Goal: Find specific page/section: Find specific page/section

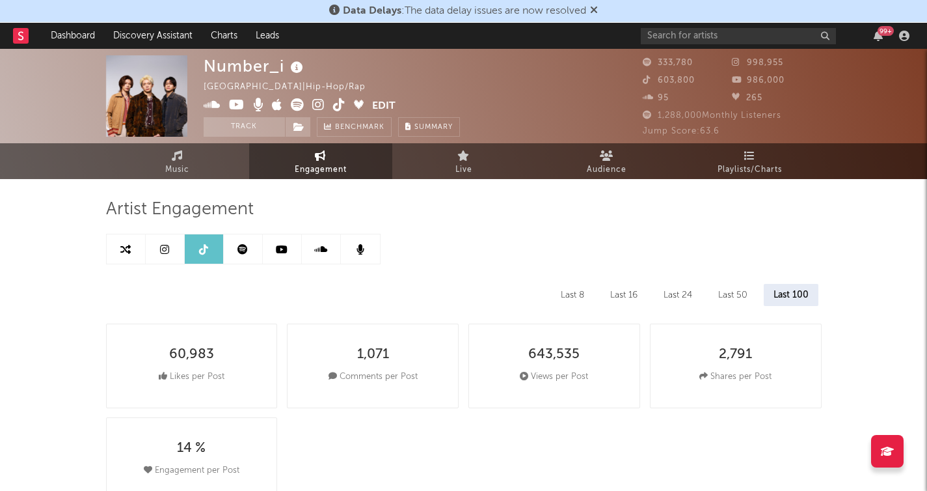
select select "All"
select select "6m"
click at [677, 44] on div "99 +" at bounding box center [777, 36] width 273 height 26
click at [678, 39] on input "text" at bounding box center [738, 36] width 195 height 16
type input "k"
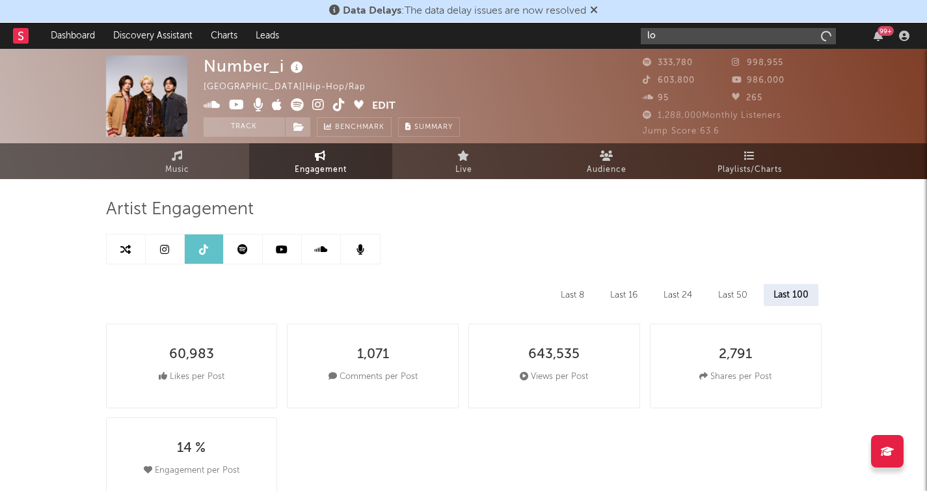
type input "l"
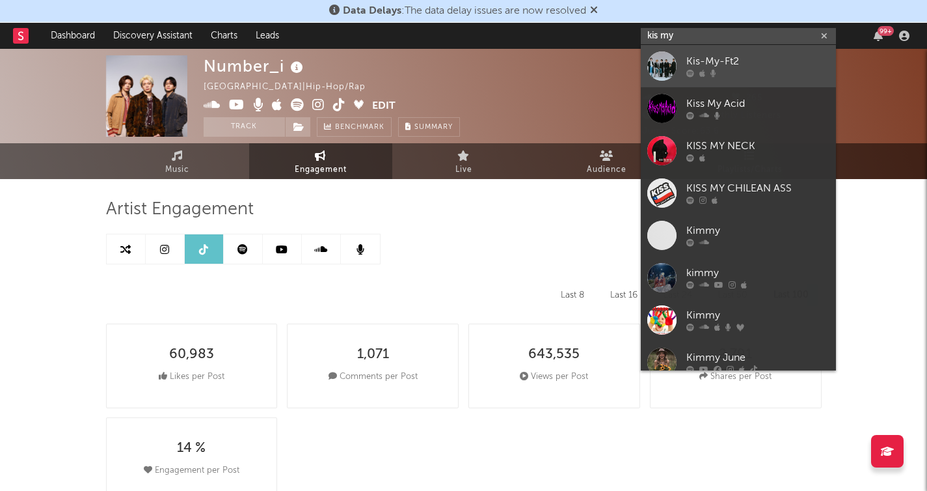
type input "kis my"
click at [687, 57] on div "Kis-My-Ft2" at bounding box center [757, 62] width 143 height 16
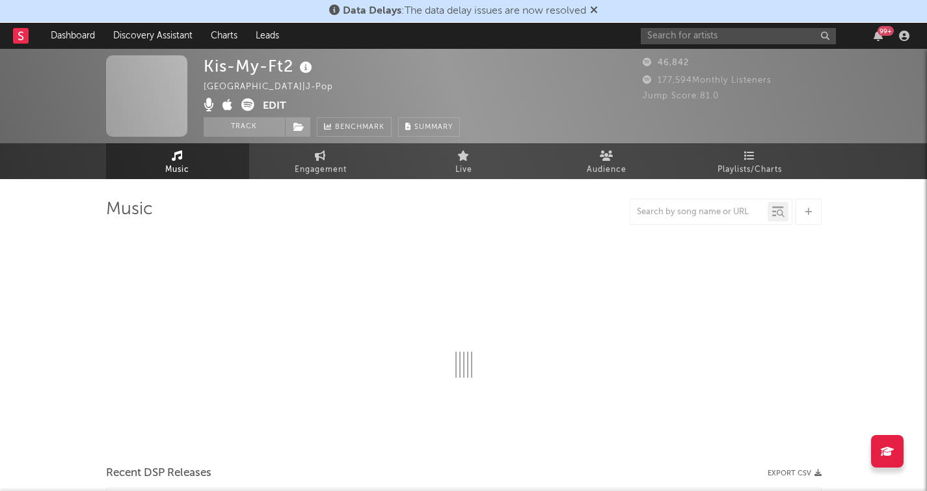
select select "6m"
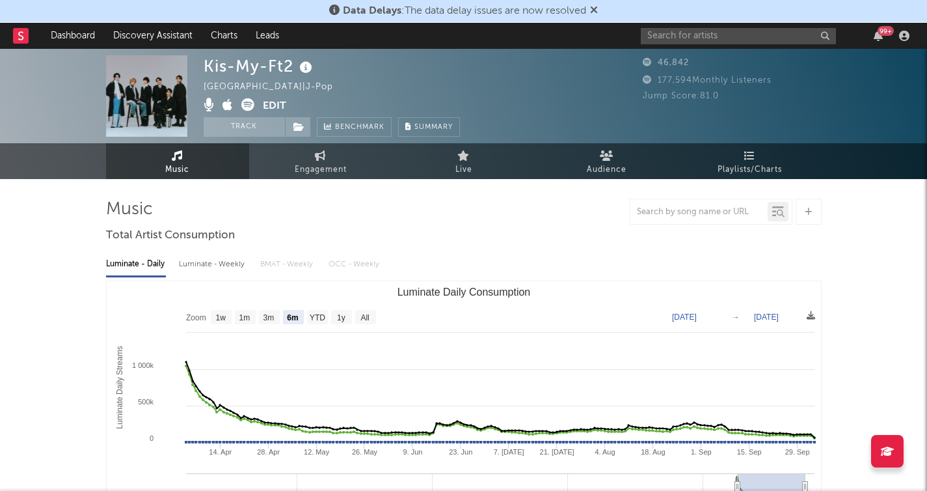
select select "6m"
click at [254, 72] on div "Kis-My-Ft2" at bounding box center [260, 65] width 112 height 21
